Goal: Task Accomplishment & Management: Use online tool/utility

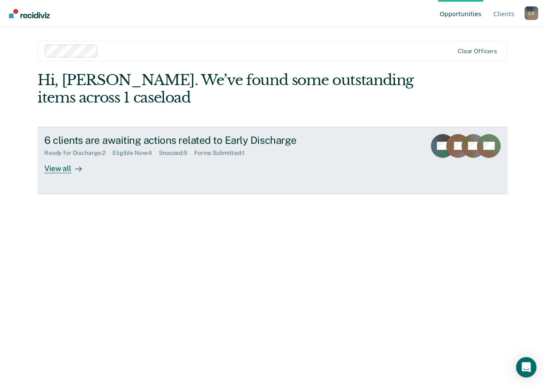
click at [64, 169] on div "View all" at bounding box center [68, 165] width 48 height 17
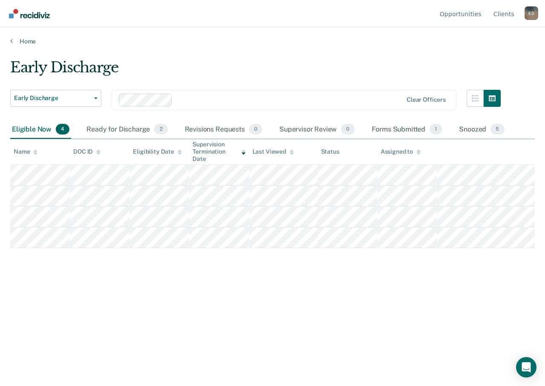
click at [253, 292] on div "Early Discharge Early Discharge Early Discharge Supervision Level Downgrade Cle…" at bounding box center [272, 191] width 524 height 264
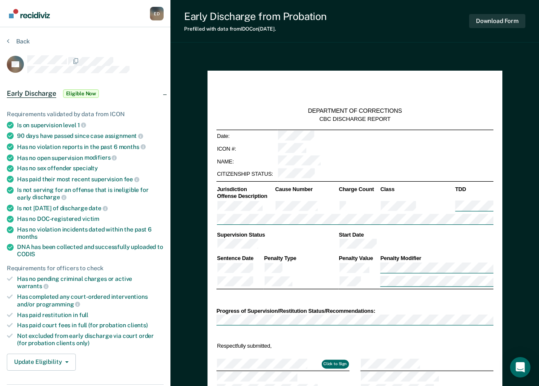
type textarea "x"
click at [135, 47] on div "Back" at bounding box center [85, 46] width 157 height 18
click at [128, 36] on section "Back CF Early Discharge Eligible Now Requirements validated by data from ICON I…" at bounding box center [85, 309] width 170 height 565
click at [134, 46] on div "Back" at bounding box center [85, 46] width 157 height 18
click at [32, 42] on div "Back" at bounding box center [85, 46] width 157 height 18
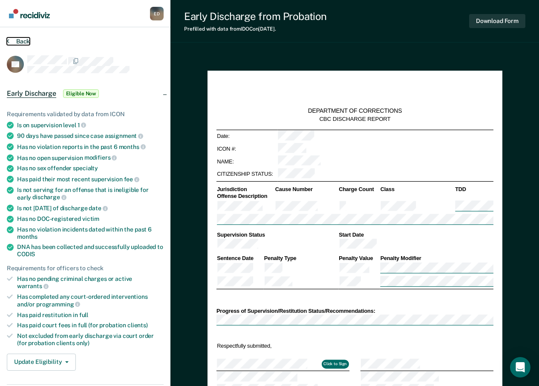
click at [16, 40] on button "Back" at bounding box center [18, 41] width 23 height 8
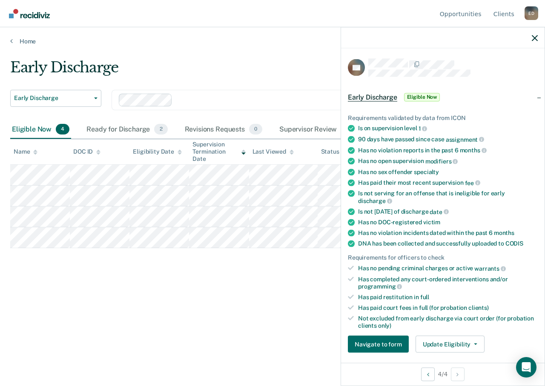
scroll to position [128, 0]
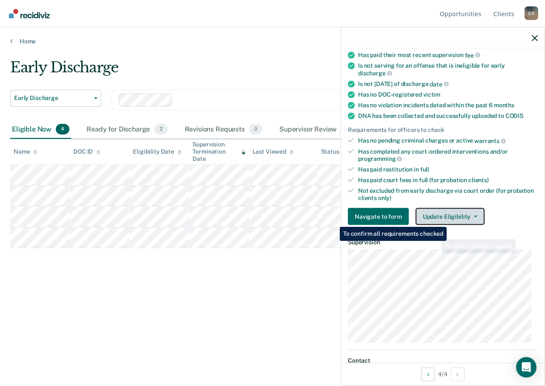
click at [450, 215] on button "Update Eligibility" at bounding box center [450, 216] width 69 height 17
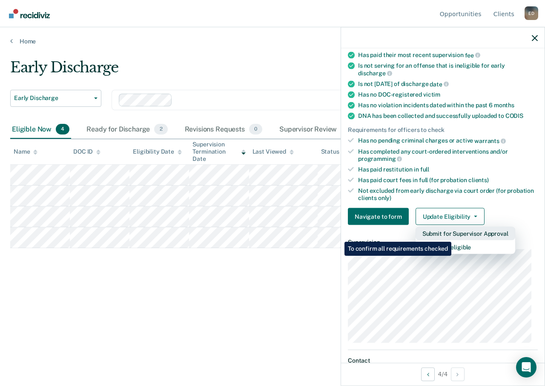
click at [453, 235] on button "Submit for Supervisor Approval" at bounding box center [466, 234] width 100 height 14
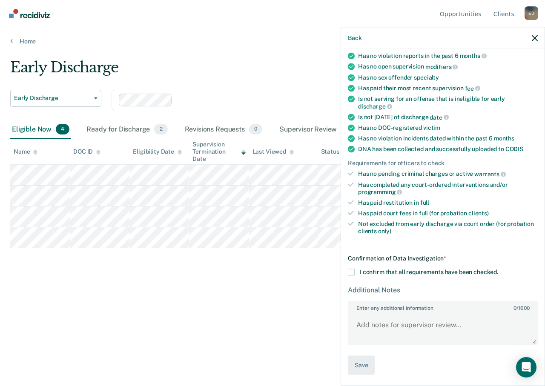
click at [349, 271] on span at bounding box center [351, 272] width 7 height 7
click at [498, 269] on input "I confirm that all requirements have been checked." at bounding box center [498, 269] width 0 height 0
click at [365, 366] on button "Save" at bounding box center [361, 365] width 27 height 19
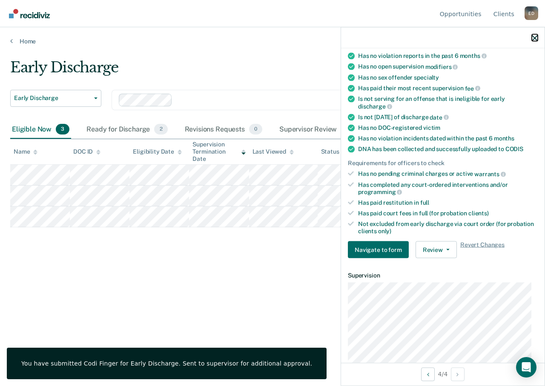
drag, startPoint x: 533, startPoint y: 39, endPoint x: 383, endPoint y: 58, distance: 151.1
click at [532, 39] on icon "button" at bounding box center [535, 38] width 6 height 6
